Goal: Information Seeking & Learning: Learn about a topic

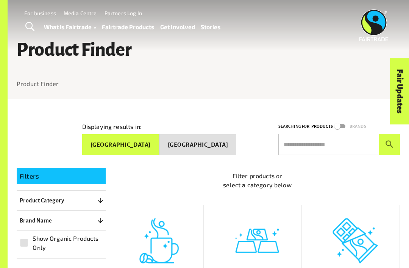
click at [327, 143] on input "text" at bounding box center [329, 144] width 101 height 21
click at [328, 141] on input "text" at bounding box center [329, 144] width 101 height 21
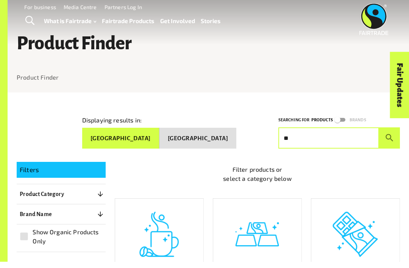
type input "*"
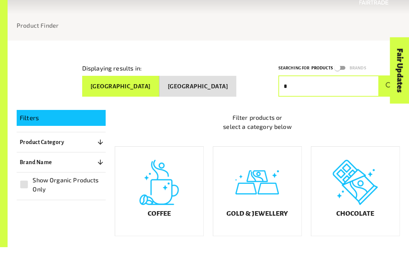
scroll to position [133, 0]
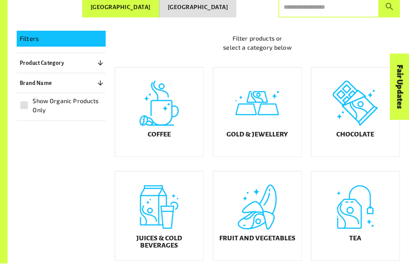
click at [363, 237] on div "Tea" at bounding box center [356, 220] width 88 height 89
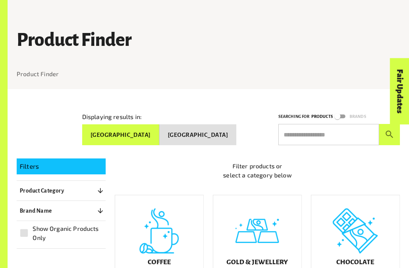
scroll to position [155, 0]
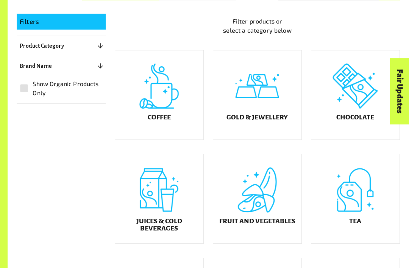
click at [360, 193] on div "Tea" at bounding box center [356, 198] width 88 height 89
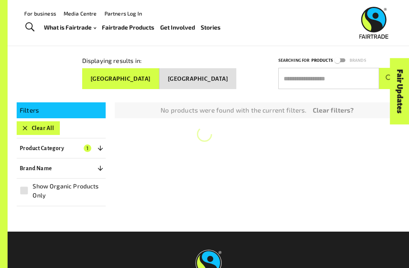
scroll to position [64, 0]
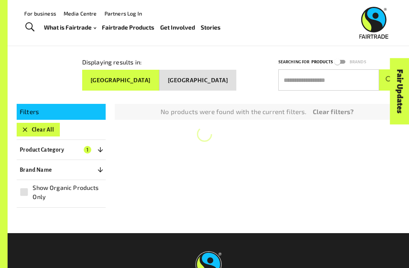
click at [86, 143] on button "Product Category 1" at bounding box center [61, 150] width 89 height 14
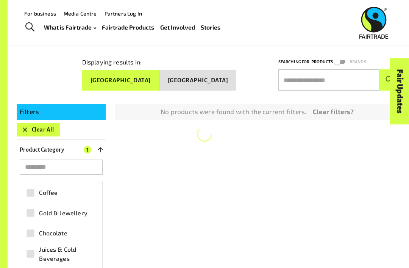
click at [61, 145] on p "Product Category" at bounding box center [42, 149] width 44 height 9
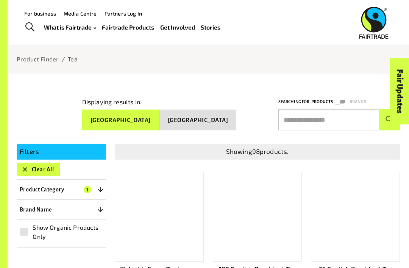
scroll to position [0, 0]
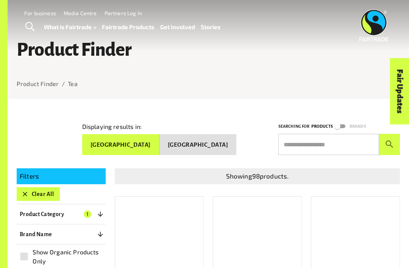
scroll to position [155, 0]
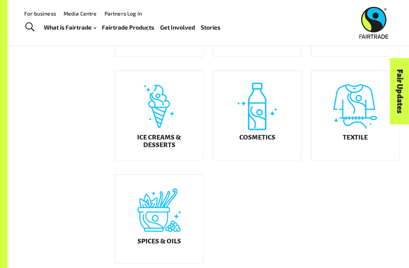
click at [346, 141] on h5 "Textile" at bounding box center [355, 138] width 25 height 8
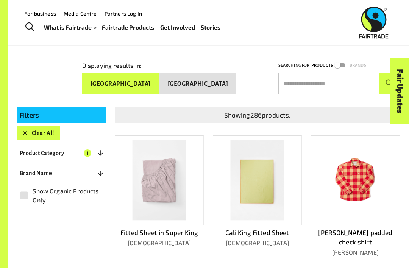
scroll to position [60, 0]
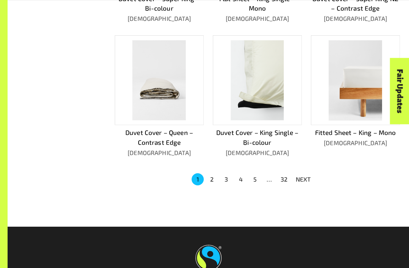
click at [216, 174] on button "2" at bounding box center [212, 180] width 12 height 12
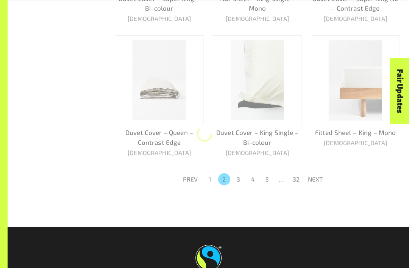
scroll to position [429, 0]
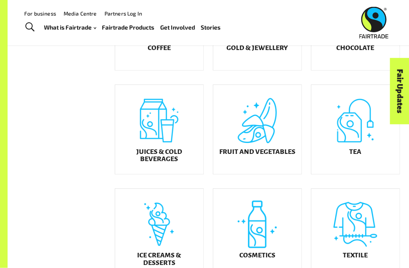
scroll to position [219, 0]
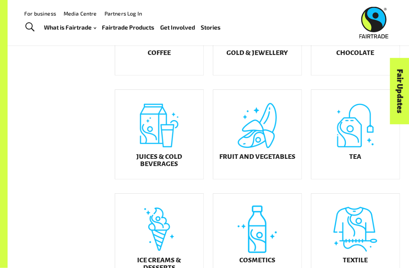
click at [361, 154] on div "Tea" at bounding box center [356, 134] width 88 height 89
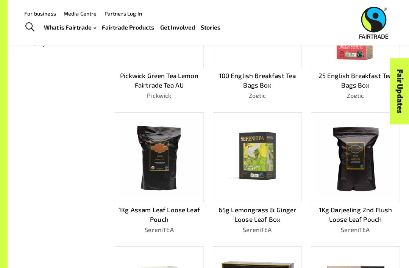
click at [360, 154] on img at bounding box center [356, 157] width 80 height 80
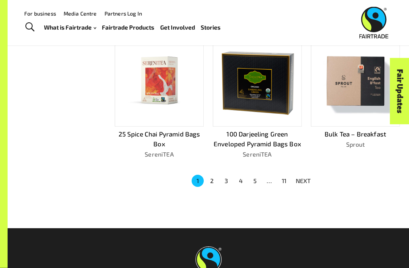
scroll to position [427, 0]
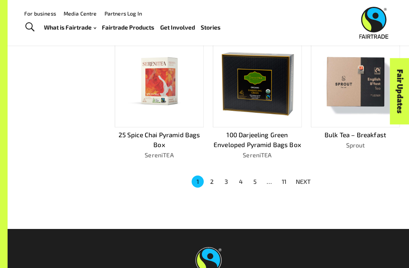
click at [218, 175] on button "2" at bounding box center [212, 181] width 12 height 12
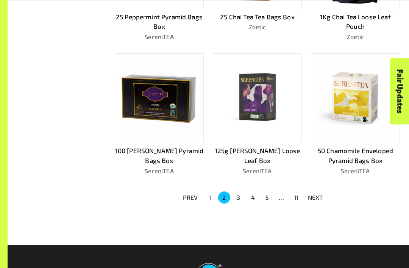
scroll to position [407, 0]
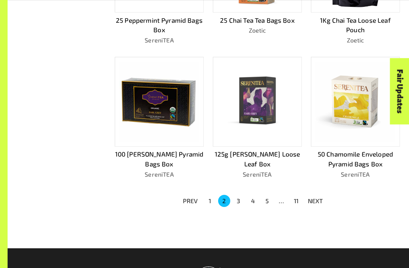
click at [242, 195] on li "3" at bounding box center [239, 201] width 14 height 12
click at [239, 195] on button "3" at bounding box center [239, 201] width 12 height 12
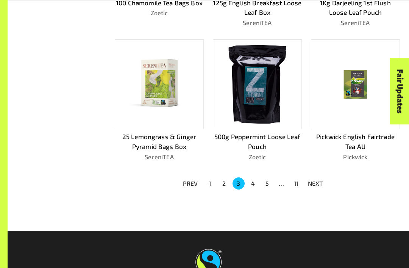
scroll to position [436, 0]
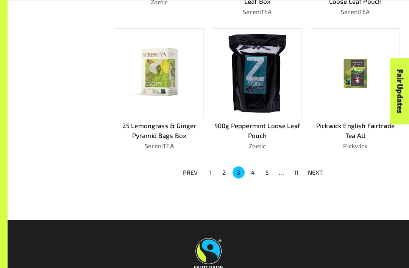
click at [255, 168] on button "4" at bounding box center [253, 172] width 12 height 12
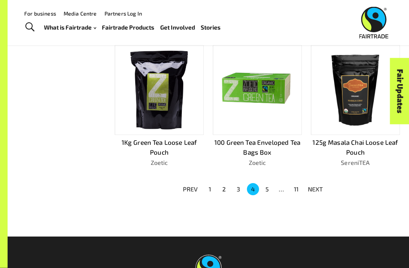
scroll to position [419, 0]
click at [267, 183] on button "5" at bounding box center [268, 189] width 12 height 12
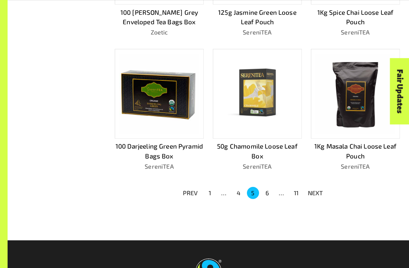
scroll to position [423, 0]
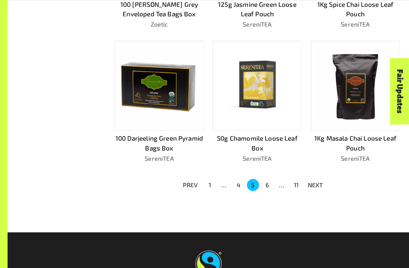
click at [212, 183] on button "1" at bounding box center [210, 185] width 12 height 12
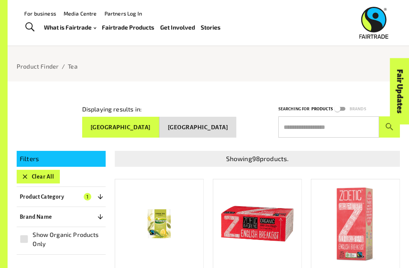
scroll to position [0, 0]
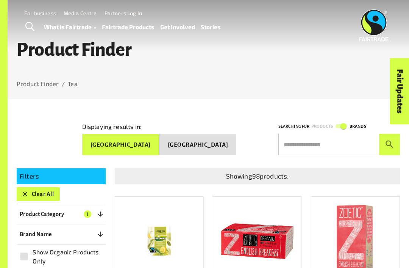
click at [363, 144] on input "text" at bounding box center [329, 144] width 101 height 21
click at [390, 141] on button "submit" at bounding box center [389, 144] width 21 height 21
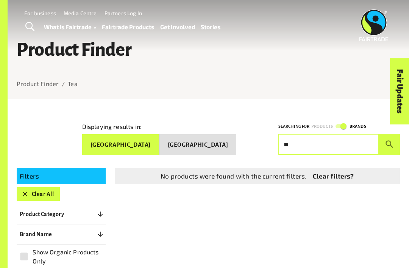
type input "*"
click at [390, 141] on button "submit" at bounding box center [389, 144] width 21 height 21
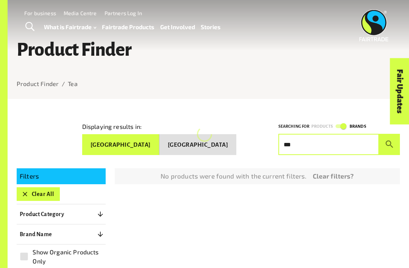
click at [390, 141] on button "submit" at bounding box center [389, 144] width 21 height 21
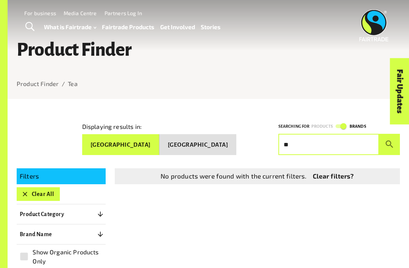
type input "*"
click at [390, 141] on button "submit" at bounding box center [389, 144] width 21 height 21
type input "*"
click at [390, 141] on button "submit" at bounding box center [389, 144] width 21 height 21
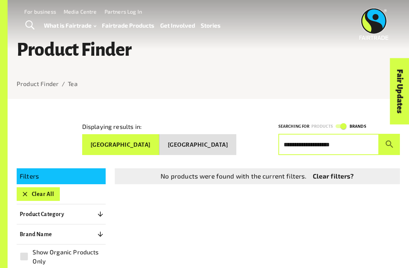
click at [390, 141] on button "submit" at bounding box center [389, 144] width 21 height 21
type input "*"
click at [390, 141] on button "submit" at bounding box center [389, 144] width 21 height 21
type input "*"
click at [390, 141] on button "submit" at bounding box center [389, 144] width 21 height 21
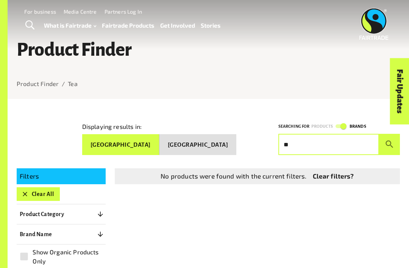
type input "*"
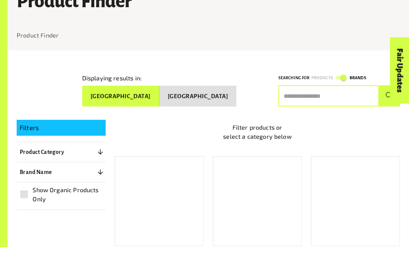
scroll to position [29, 0]
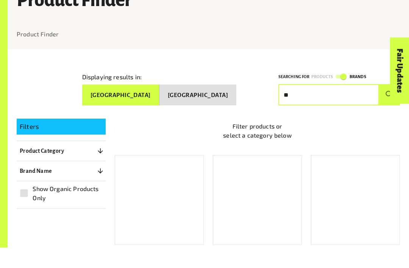
type input "*"
click at [390, 105] on button "submit" at bounding box center [389, 115] width 21 height 21
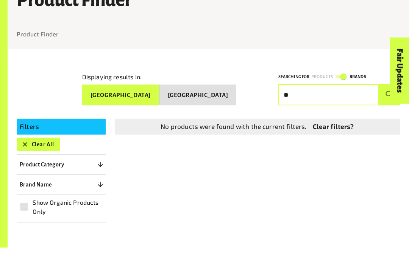
type input "*"
click at [390, 105] on button "submit" at bounding box center [389, 115] width 21 height 21
type input "*"
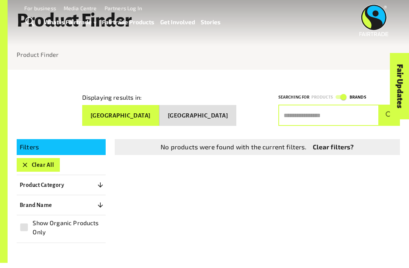
scroll to position [0, 0]
